Goal: Information Seeking & Learning: Learn about a topic

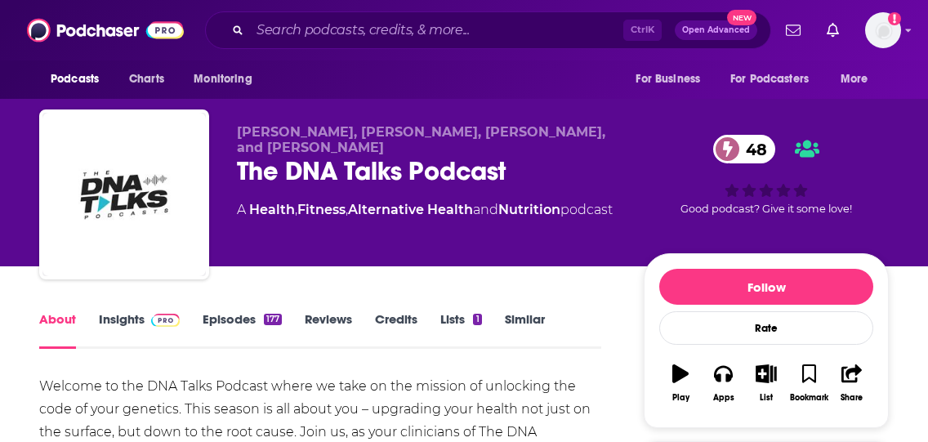
click at [128, 322] on link "Insights" at bounding box center [139, 330] width 81 height 38
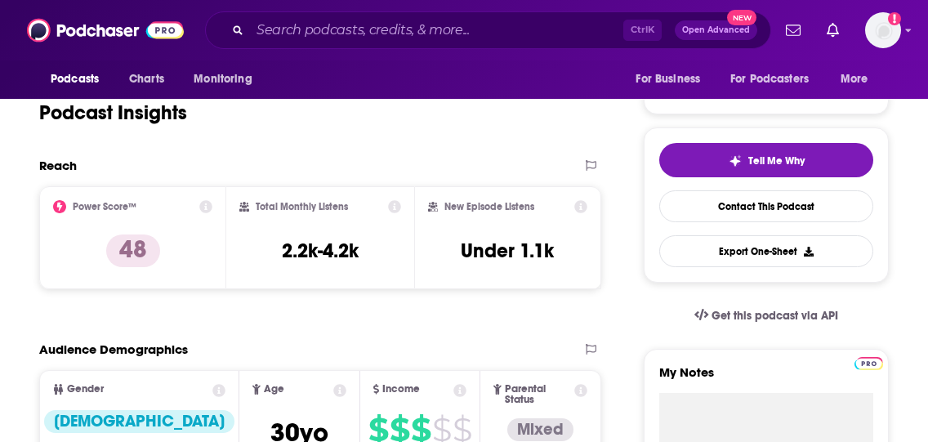
scroll to position [327, 0]
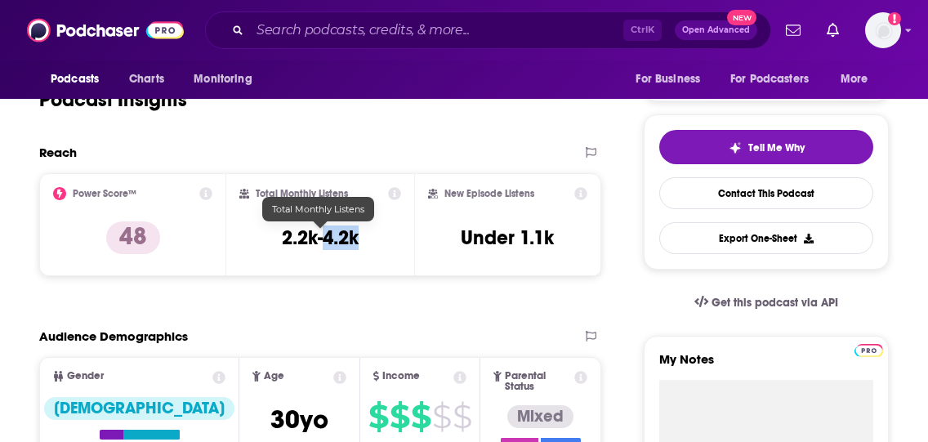
drag, startPoint x: 371, startPoint y: 239, endPoint x: 324, endPoint y: 239, distance: 46.6
click at [324, 239] on div "Total Monthly Listens 2.2k-4.2k" at bounding box center [319, 224] width 161 height 75
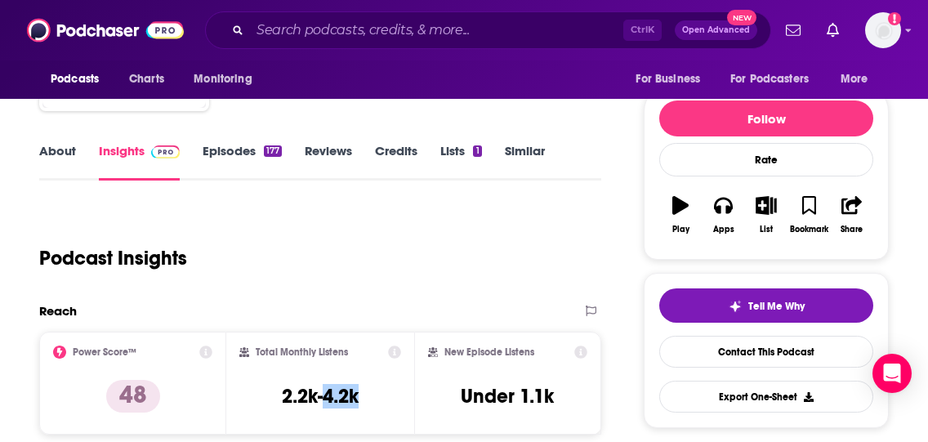
scroll to position [163, 0]
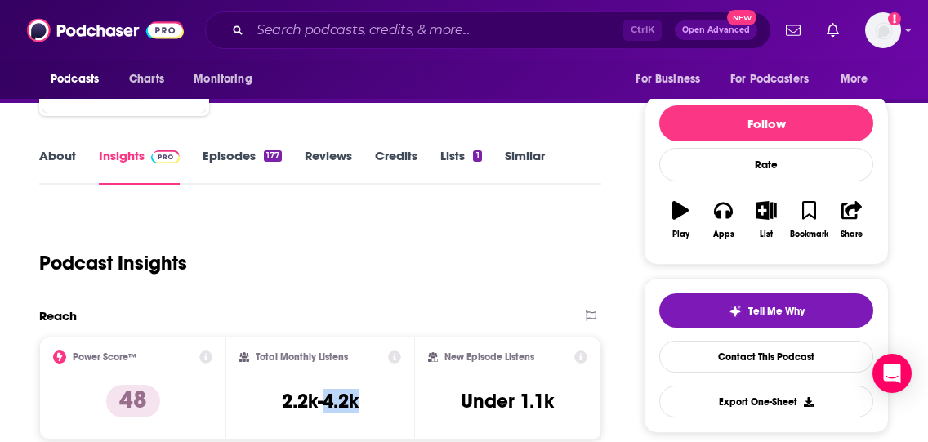
click at [251, 158] on link "Episodes 177" at bounding box center [242, 167] width 79 height 38
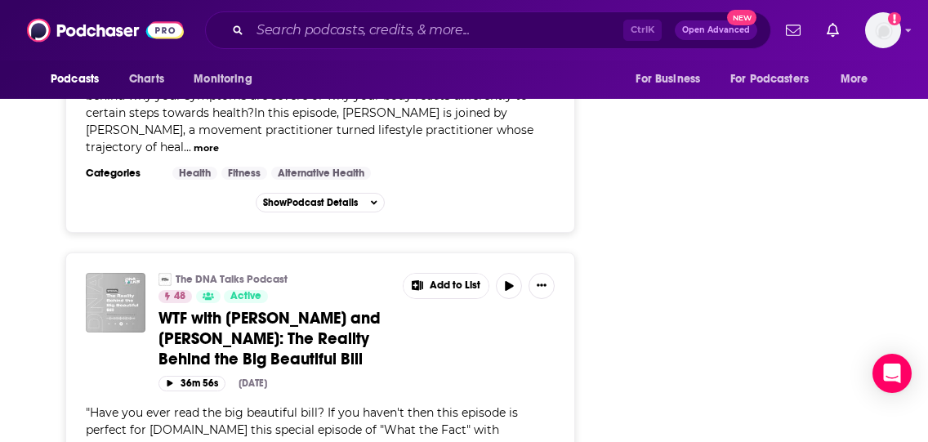
scroll to position [3595, 0]
